Goal: Information Seeking & Learning: Learn about a topic

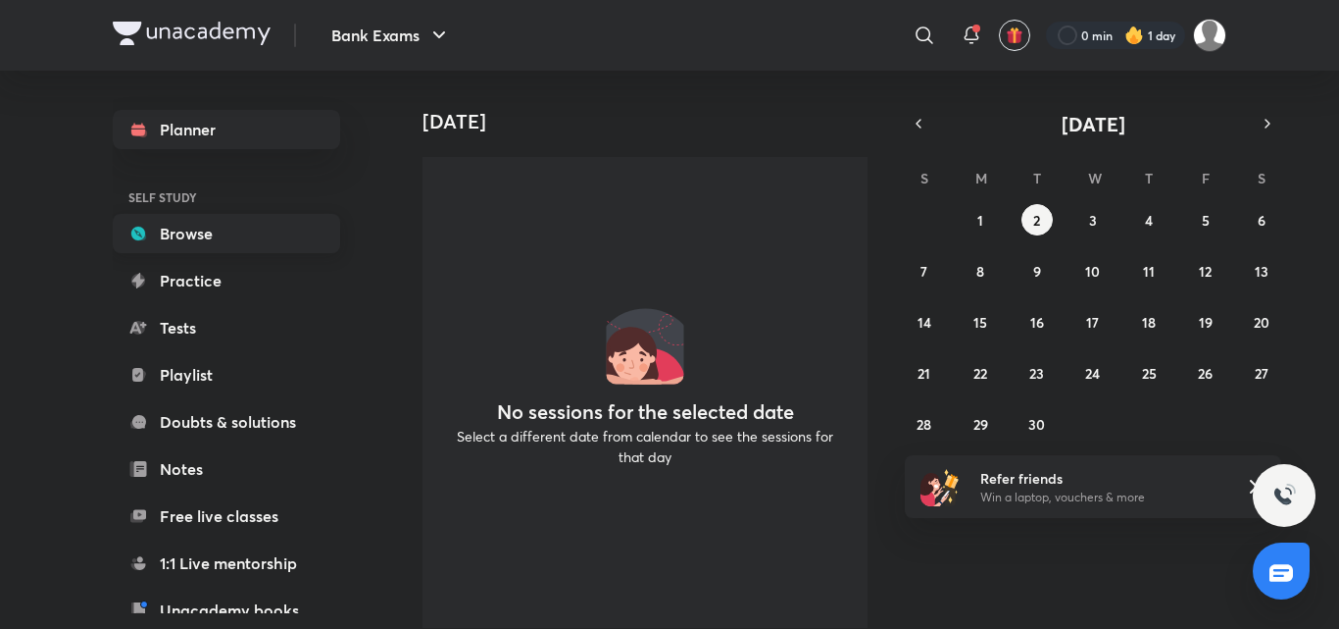
click at [175, 241] on link "Browse" at bounding box center [226, 233] width 227 height 39
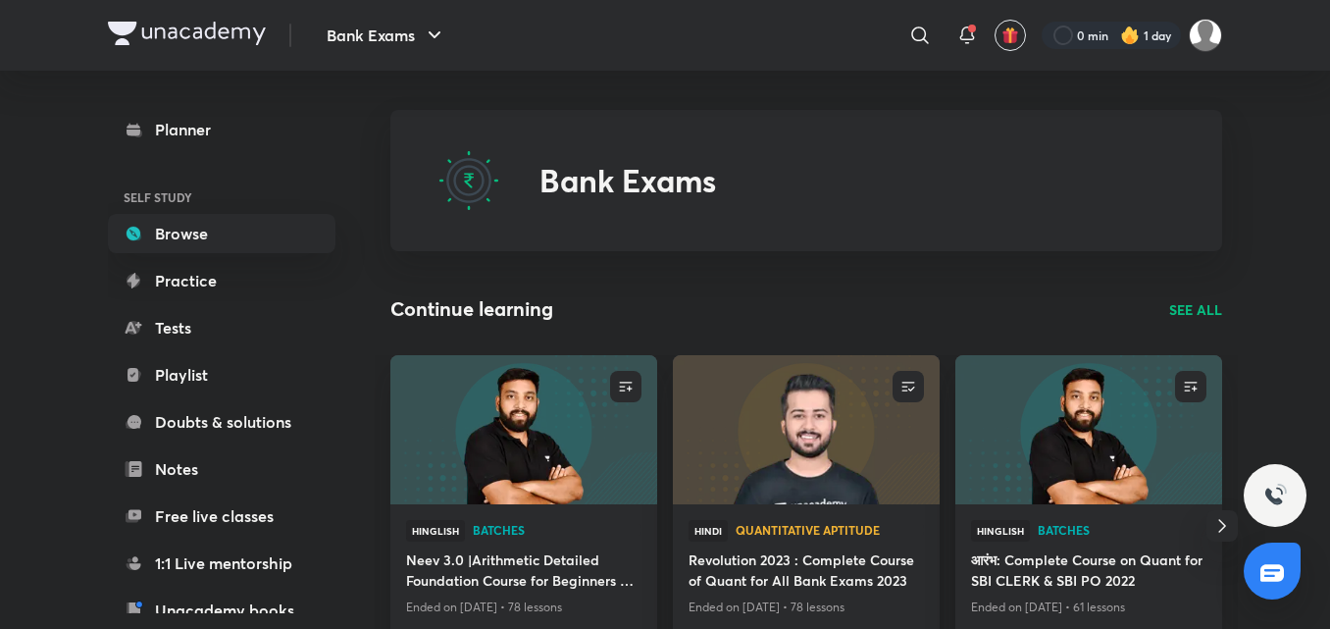
click at [537, 472] on img at bounding box center [523, 429] width 272 height 152
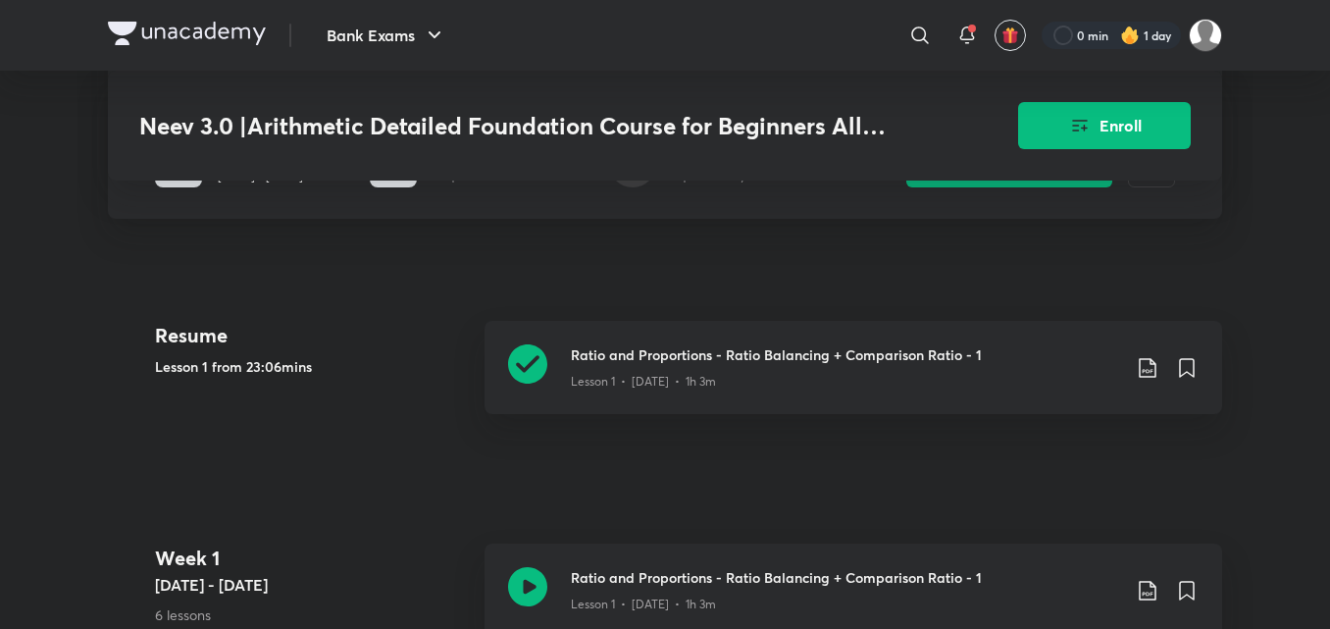
scroll to position [435, 0]
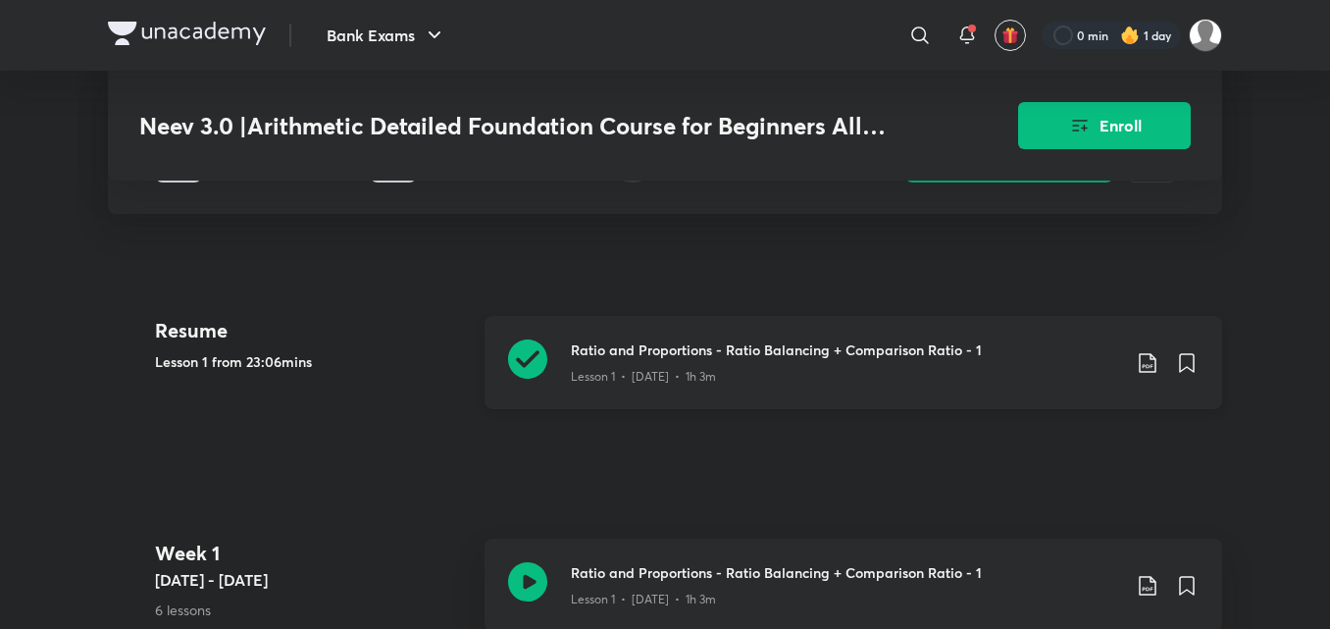
click at [659, 346] on h3 "Ratio and Proportions - Ratio Balancing + Comparison Ratio - 1" at bounding box center [845, 349] width 549 height 21
